Goal: Transaction & Acquisition: Purchase product/service

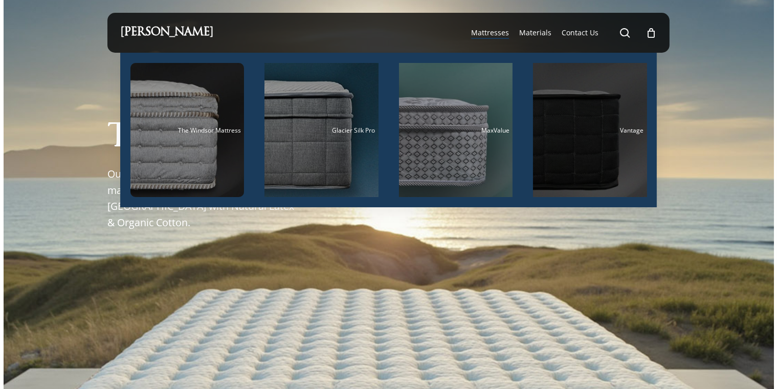
click at [569, 130] on div "Vantage" at bounding box center [590, 130] width 108 height 7
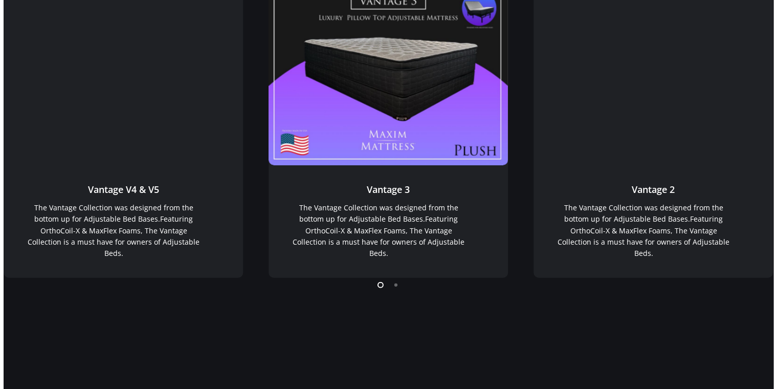
scroll to position [872, 0]
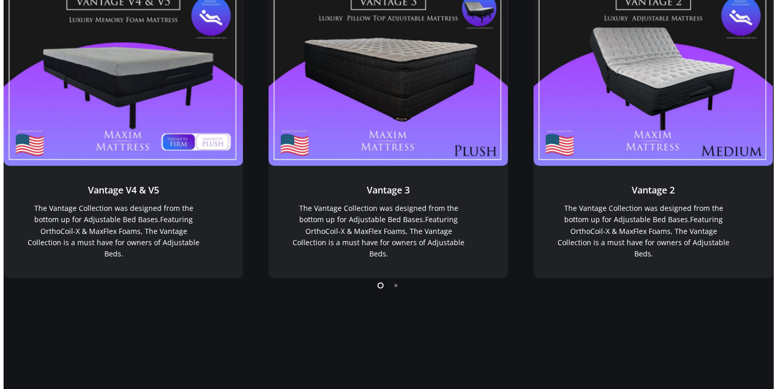
click at [397, 287] on li "Page dot 2" at bounding box center [396, 284] width 15 height 15
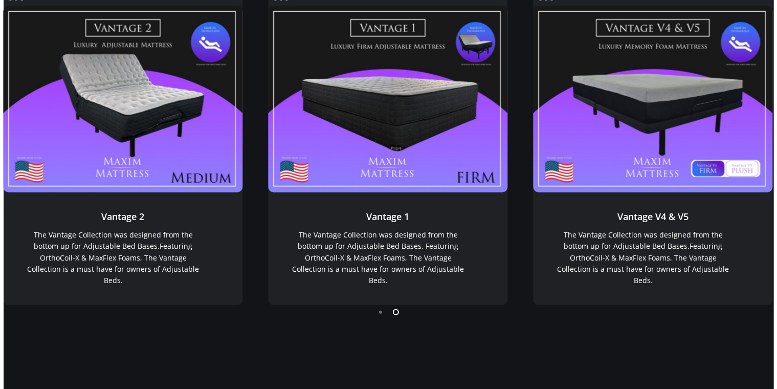
scroll to position [848, 0]
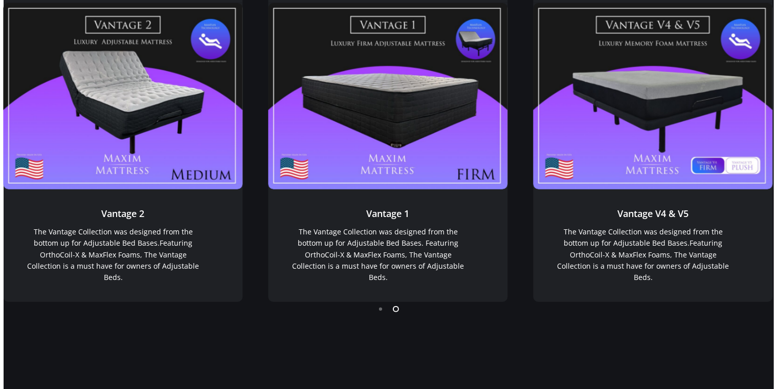
click at [381, 308] on li "Page dot 1" at bounding box center [380, 308] width 15 height 15
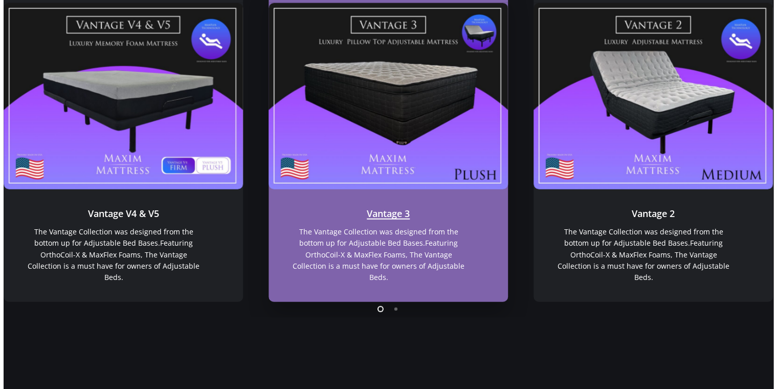
click at [378, 176] on link "Vantage 3" at bounding box center [389, 96] width 240 height 186
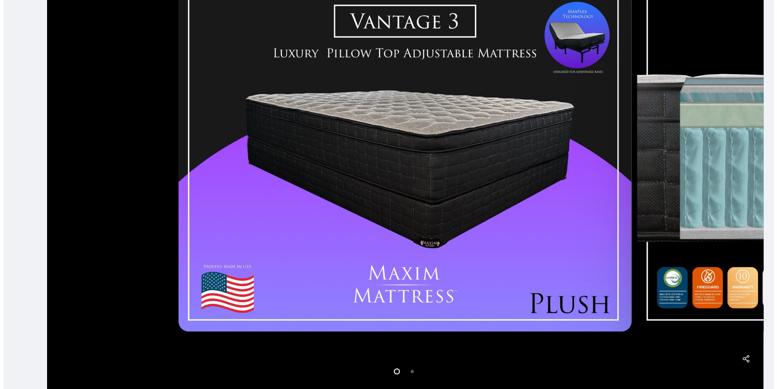
scroll to position [279, 0]
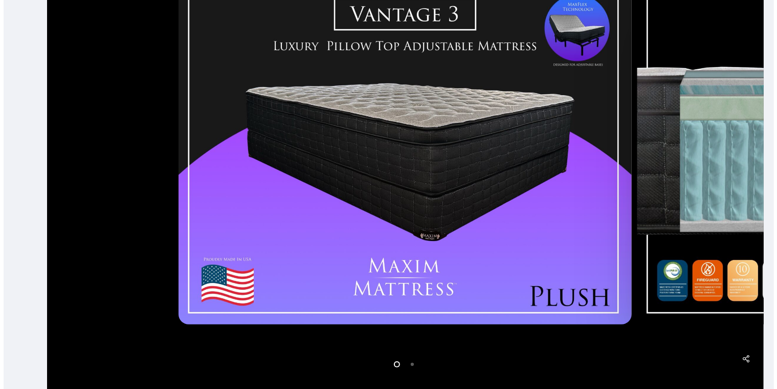
click at [424, 372] on ol at bounding box center [405, 364] width 458 height 16
click at [415, 362] on li "Page dot 2" at bounding box center [412, 363] width 15 height 15
